Goal: Task Accomplishment & Management: Complete application form

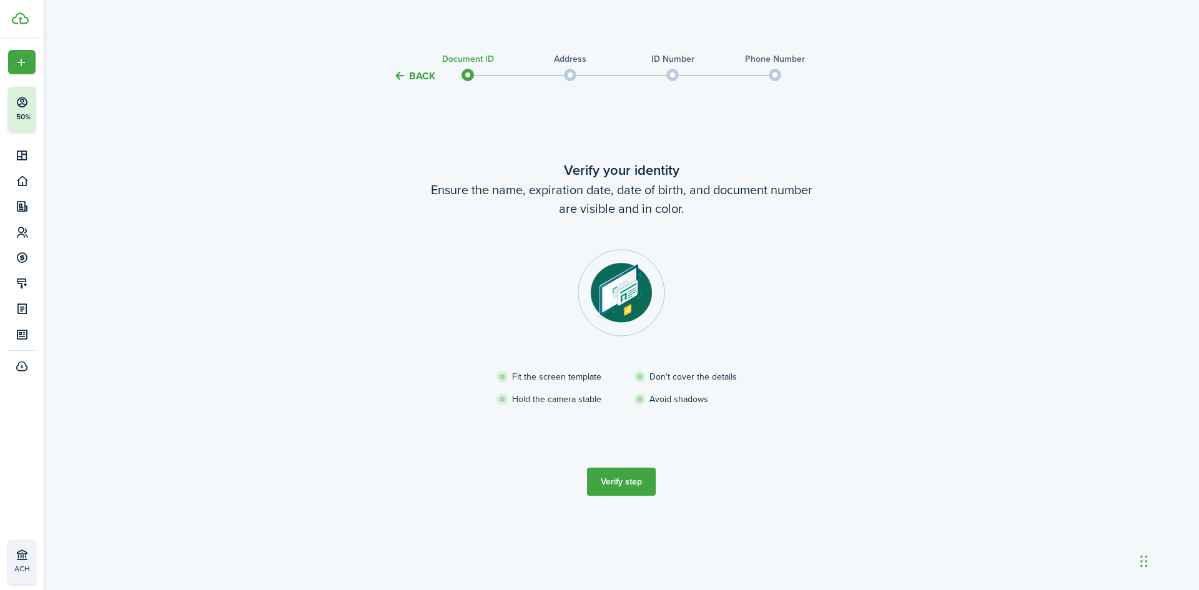
click at [627, 489] on button "Verify step" at bounding box center [621, 482] width 69 height 28
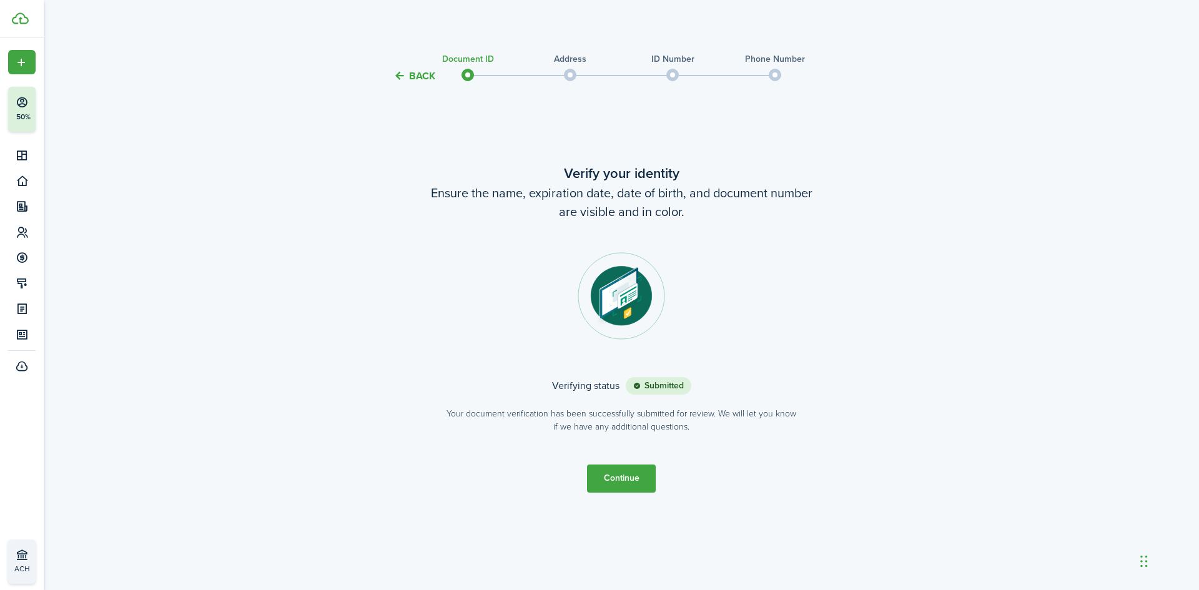
click at [622, 479] on button "Continue" at bounding box center [621, 479] width 69 height 28
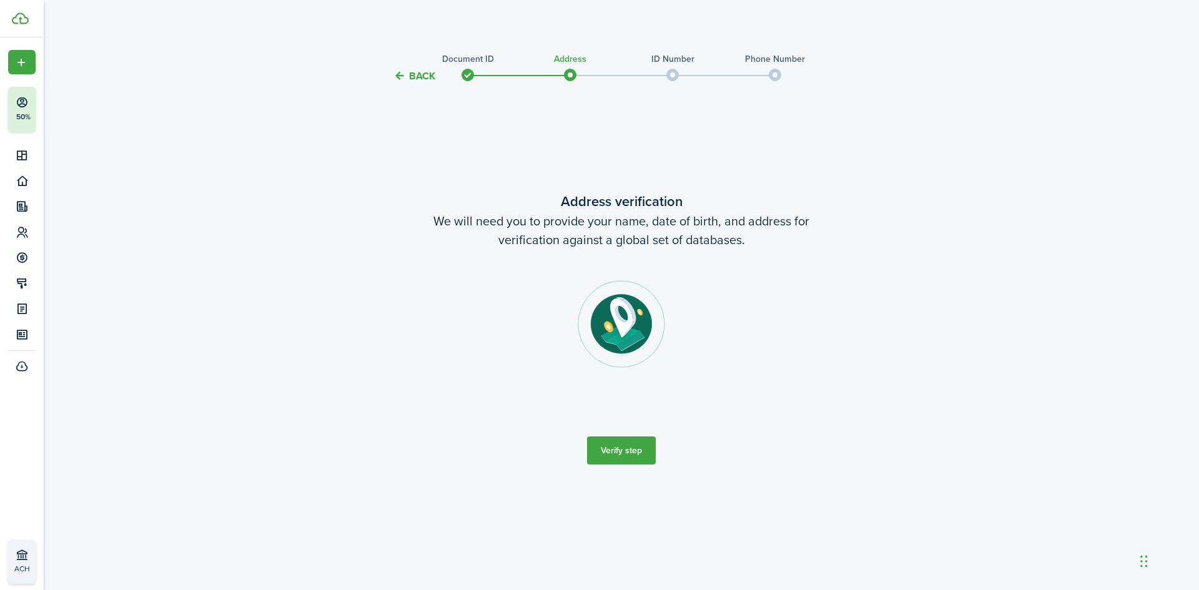
click at [632, 455] on button "Verify step" at bounding box center [621, 450] width 69 height 28
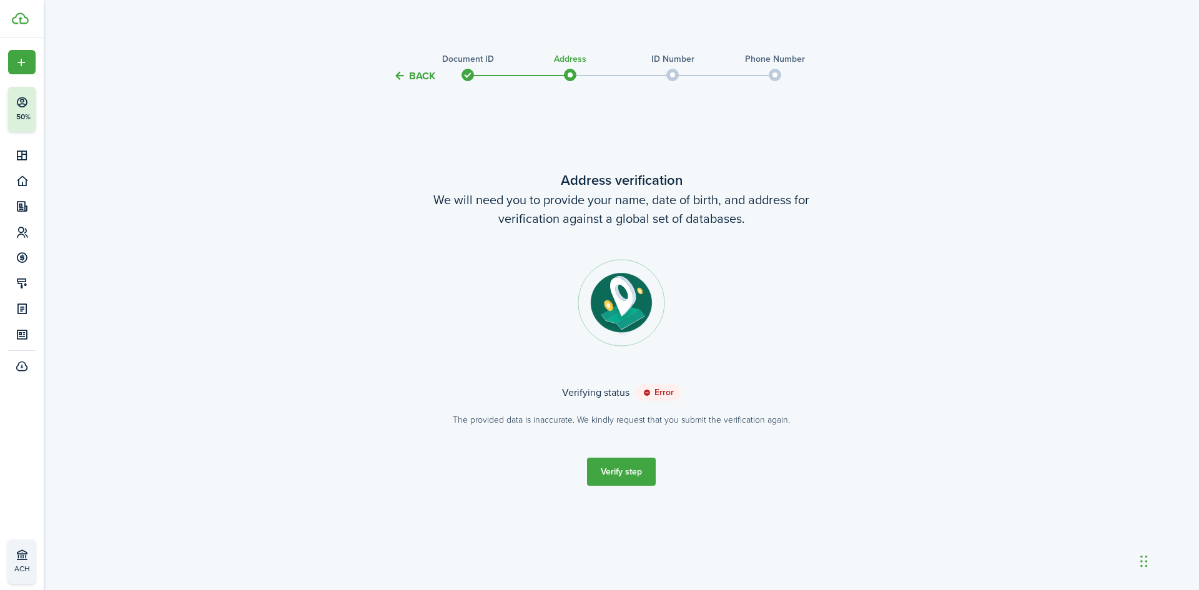
click at [614, 469] on button "Verify step" at bounding box center [621, 472] width 69 height 28
click at [639, 481] on button "Verify step" at bounding box center [621, 472] width 69 height 28
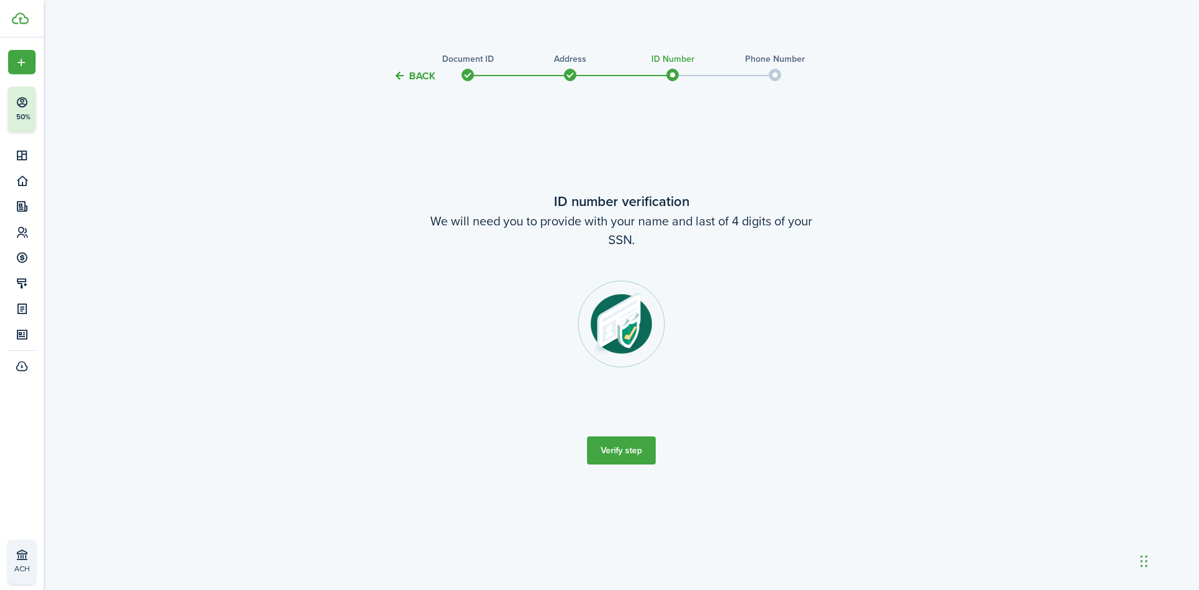
click at [627, 458] on button "Verify step" at bounding box center [621, 450] width 69 height 28
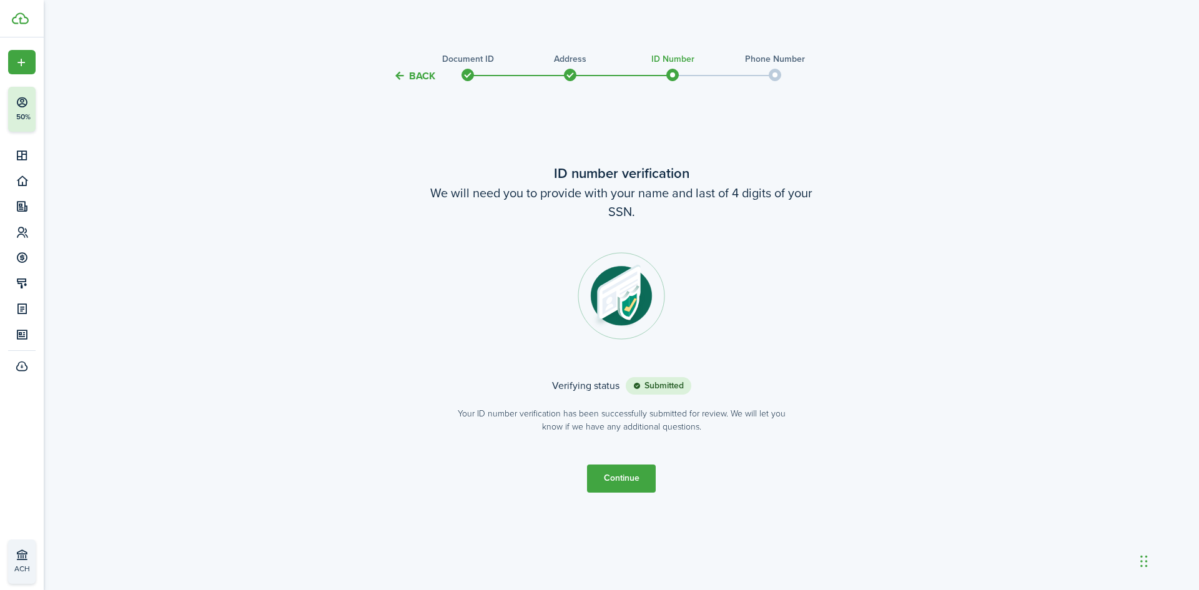
click at [633, 477] on button "Continue" at bounding box center [621, 479] width 69 height 28
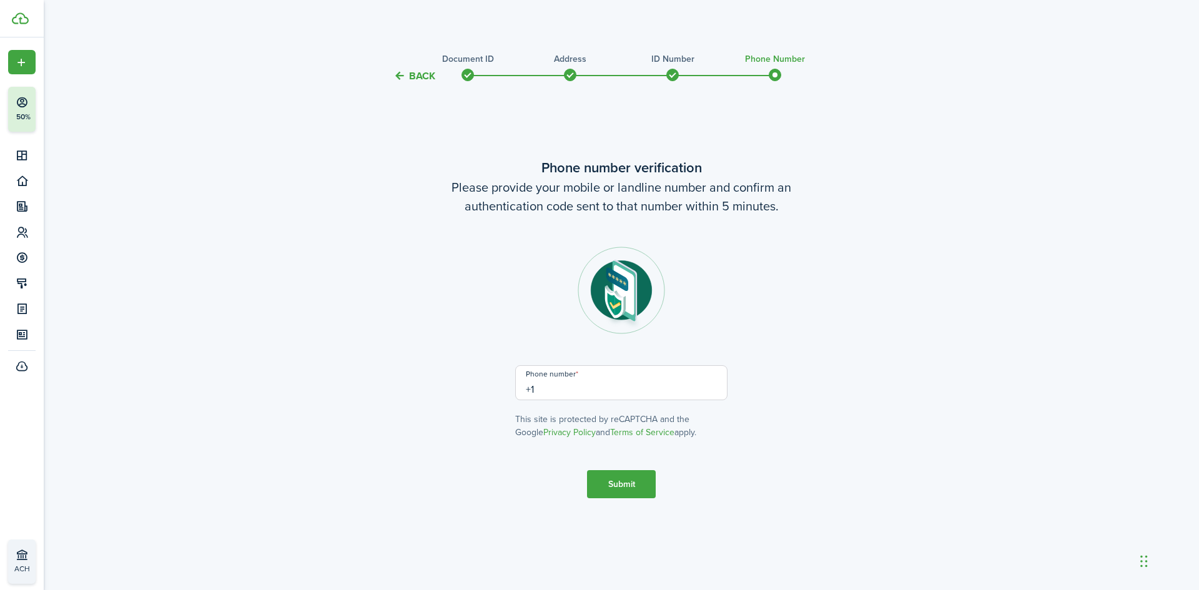
click at [657, 387] on input "+1" at bounding box center [621, 382] width 212 height 35
type input "[PHONE_NUMBER]"
click at [619, 483] on button "Submit" at bounding box center [621, 484] width 69 height 28
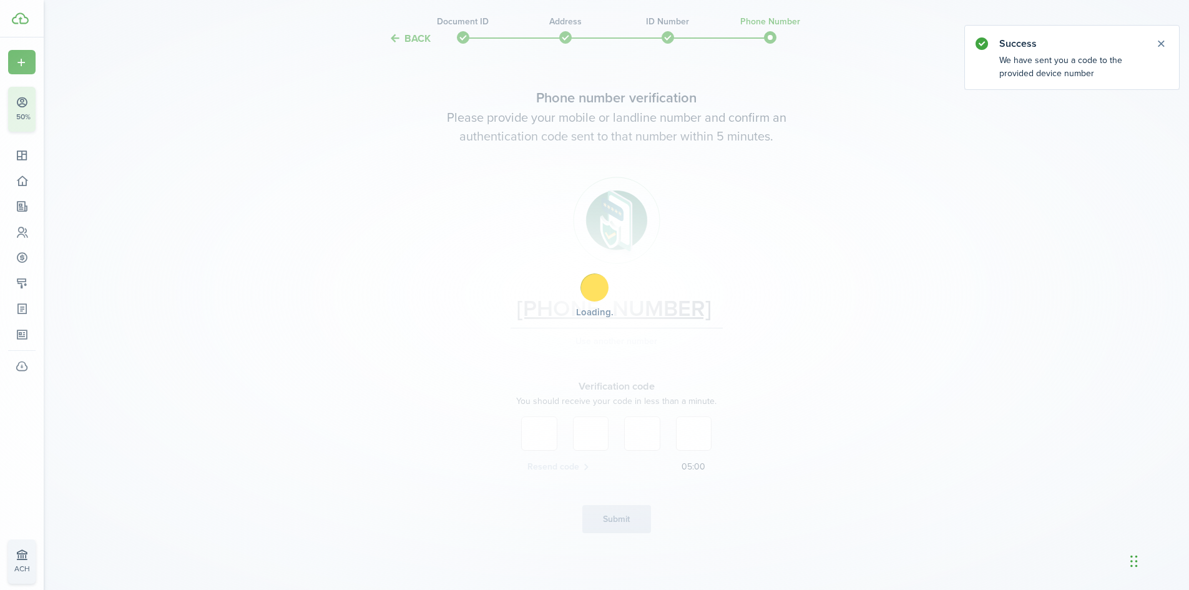
scroll to position [40, 0]
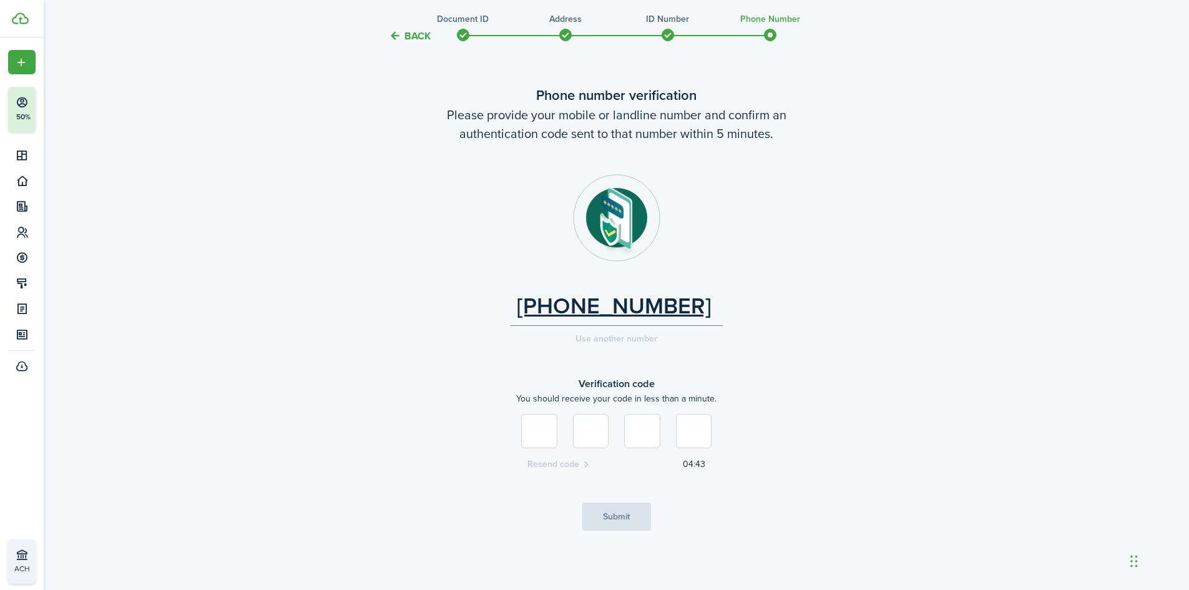
type input "2"
type input "0"
type input "5"
type input "2"
click at [616, 512] on button "Submit" at bounding box center [617, 517] width 69 height 28
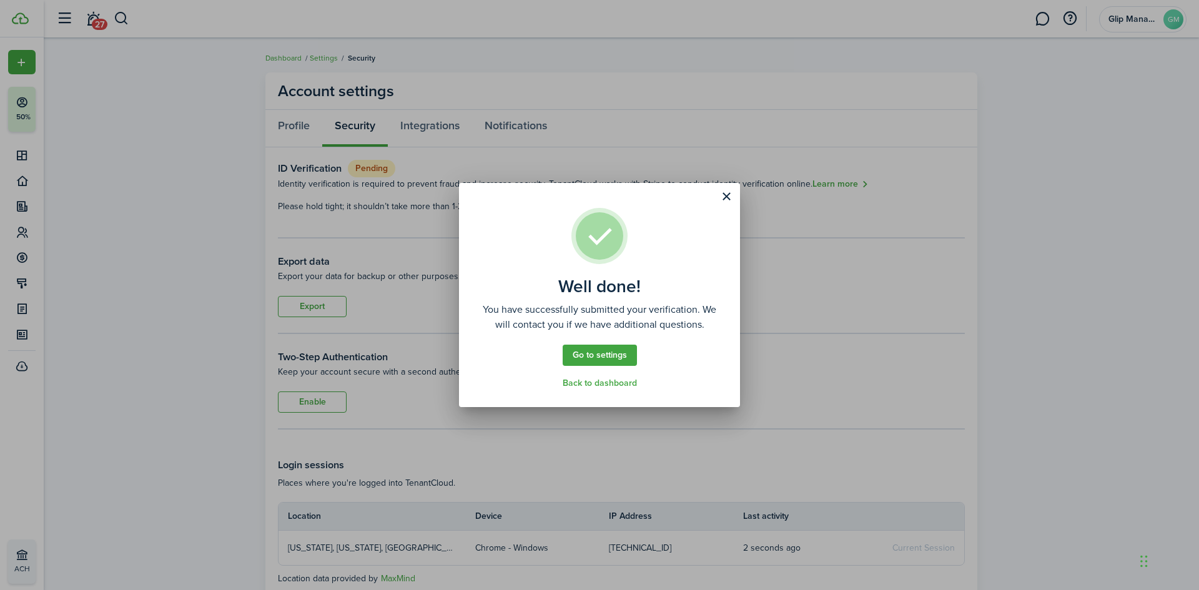
click at [619, 386] on link "Back to dashboard" at bounding box center [600, 383] width 74 height 10
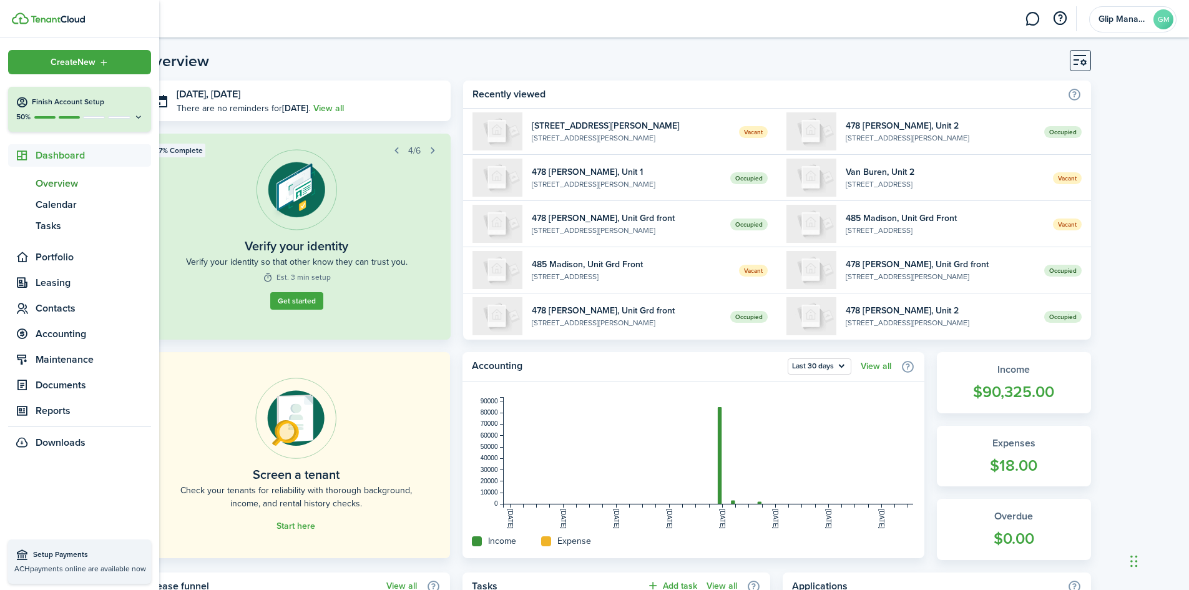
click at [36, 111] on button "Finish Account Setup 50%" at bounding box center [79, 109] width 143 height 45
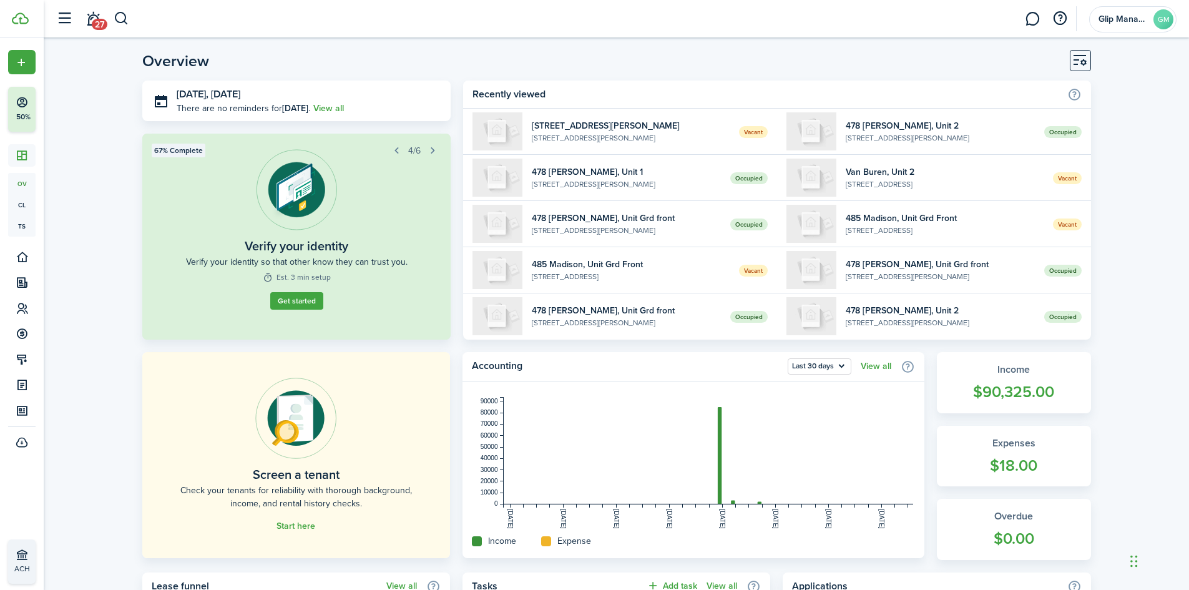
drag, startPoint x: 354, startPoint y: 54, endPoint x: 350, endPoint y: 61, distance: 8.7
click at [354, 54] on header-page "Overview" at bounding box center [616, 65] width 949 height 31
